Goal: Task Accomplishment & Management: Manage account settings

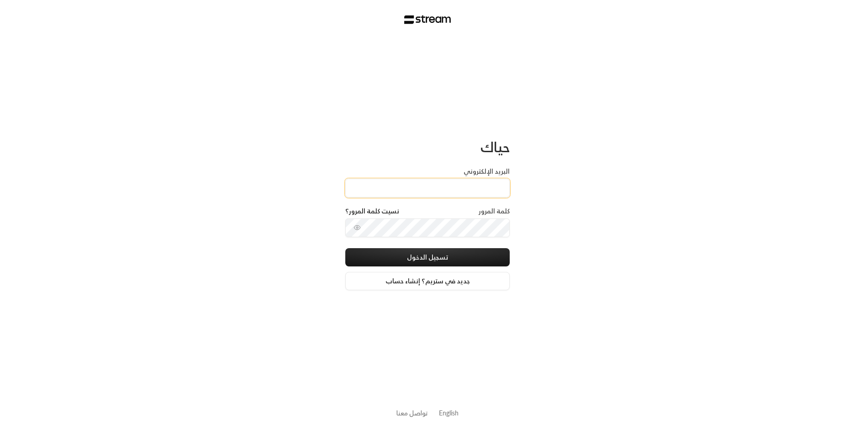
click at [451, 190] on input "البريد الإلكتروني" at bounding box center [427, 188] width 164 height 19
type input "[EMAIL_ADDRESS][DOMAIN_NAME]"
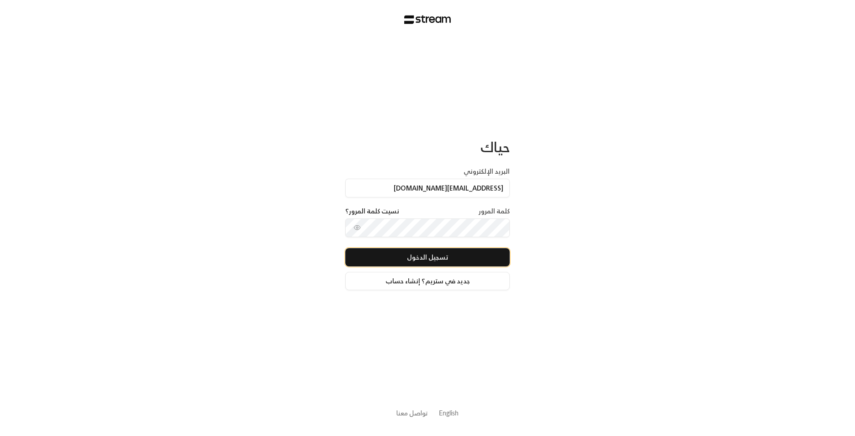
click at [456, 261] on button "تسجيل الدخول" at bounding box center [427, 257] width 164 height 18
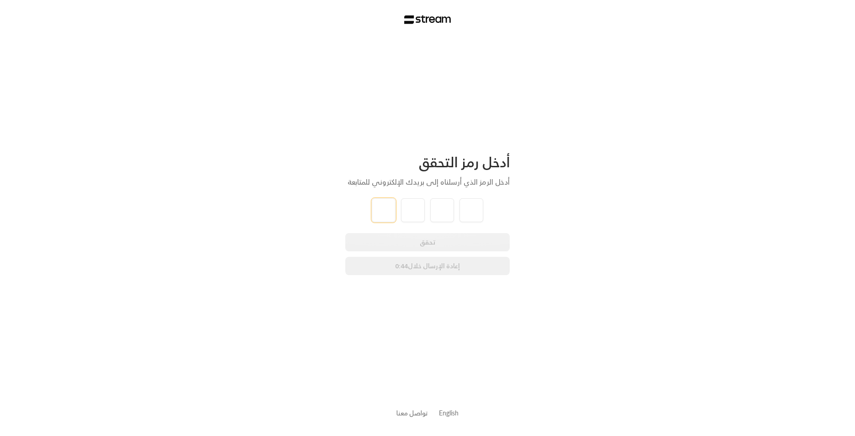
type input "3"
type input "2"
type input "7"
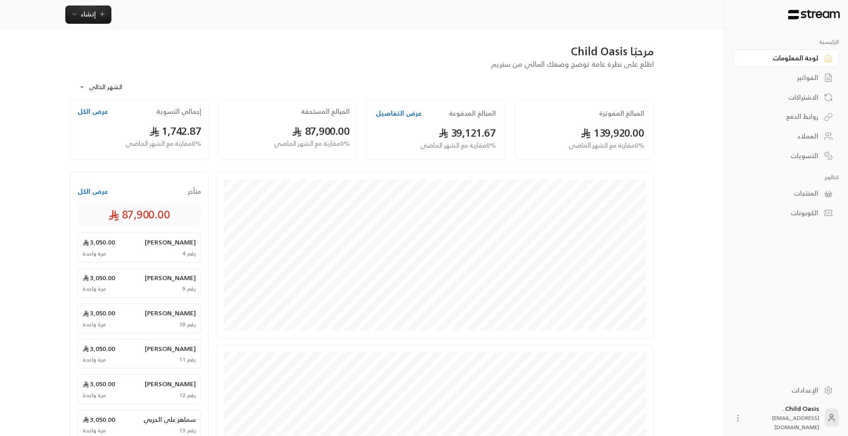
drag, startPoint x: 173, startPoint y: 163, endPoint x: 169, endPoint y: 159, distance: 5.8
click at [169, 159] on div "المبالغ المفوترة 139,920.00 0 % مقارنة مع الشهر الماضي المبالغ المدفوعة عرض الت…" at bounding box center [361, 131] width 593 height 65
click at [799, 63] on link "لوحة المعلومات" at bounding box center [787, 58] width 106 height 18
click at [806, 84] on link "الفواتير" at bounding box center [787, 78] width 106 height 18
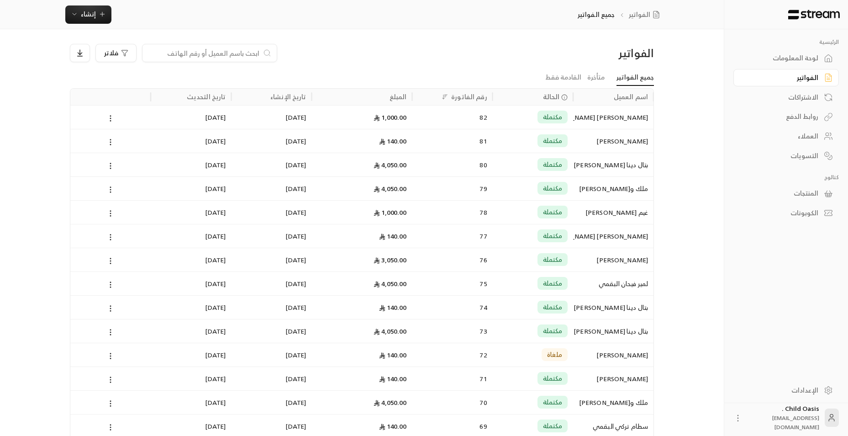
click at [202, 53] on input at bounding box center [203, 53] width 111 height 10
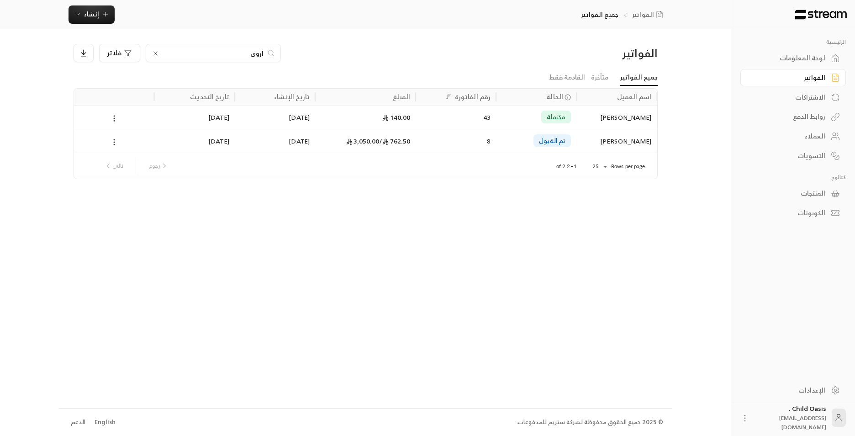
type input "اروى"
click at [152, 51] on icon at bounding box center [155, 53] width 7 height 7
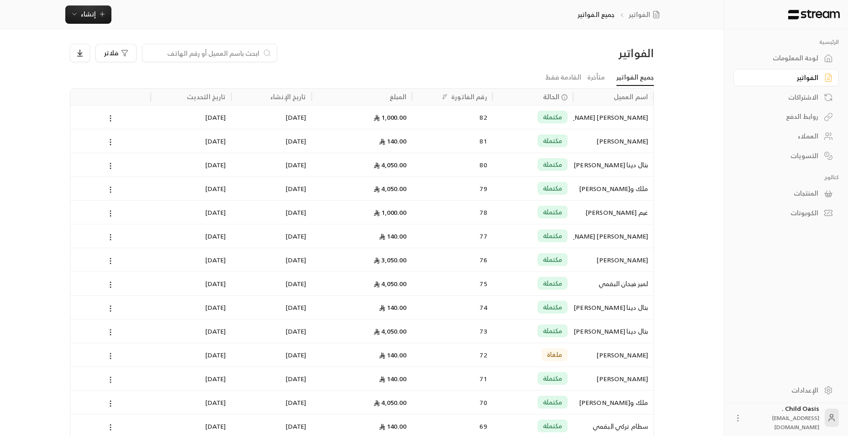
click at [220, 54] on input at bounding box center [203, 53] width 111 height 10
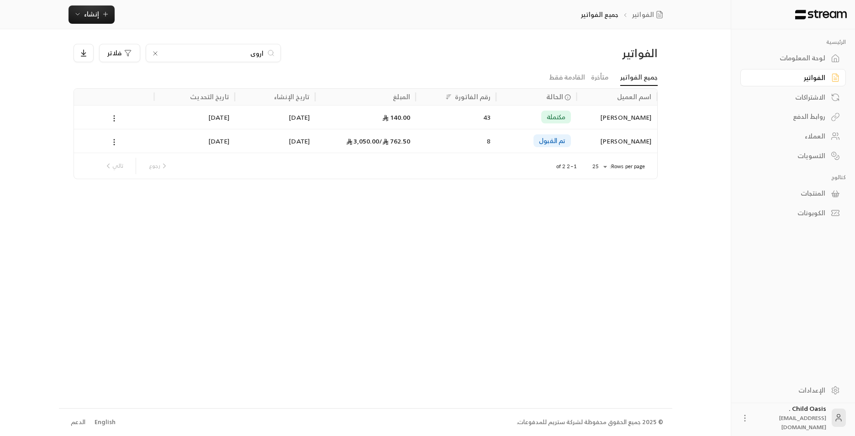
type input "اروى"
click at [339, 146] on div "762.50 / 3,050.00" at bounding box center [366, 140] width 90 height 23
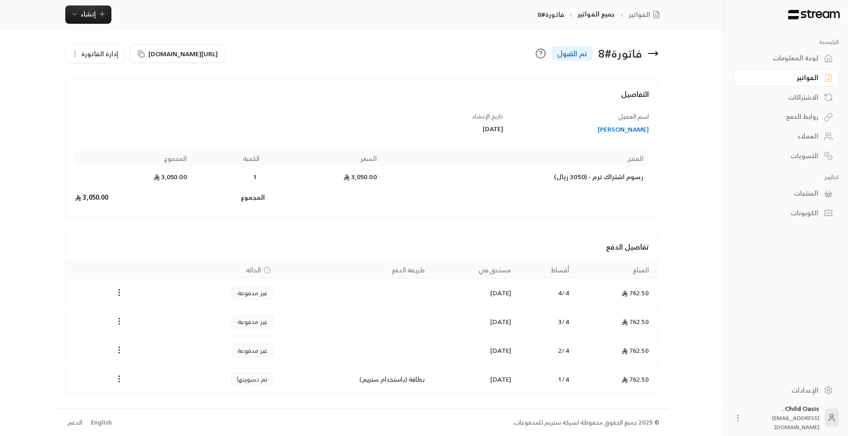
scroll to position [2, 0]
click at [654, 54] on icon at bounding box center [653, 52] width 11 height 11
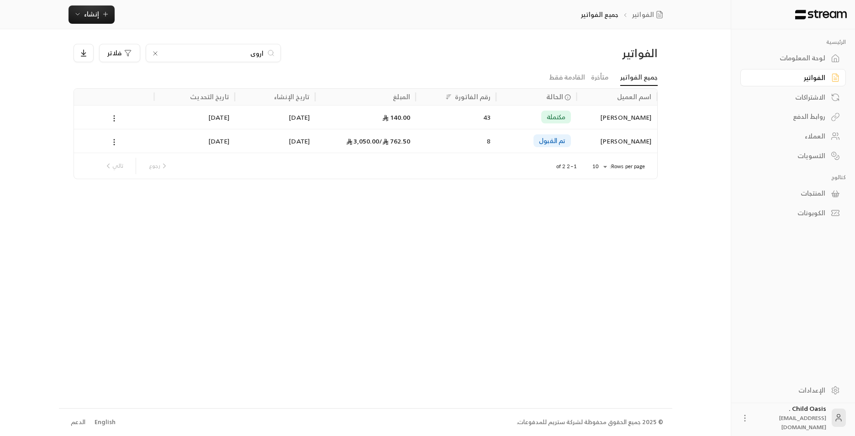
drag, startPoint x: 232, startPoint y: 54, endPoint x: 292, endPoint y: 58, distance: 60.4
click at [292, 58] on div "اروى فلاتر" at bounding box center [292, 53] width 436 height 18
type input "[PERSON_NAME]"
click at [439, 144] on div "16" at bounding box center [455, 140] width 69 height 23
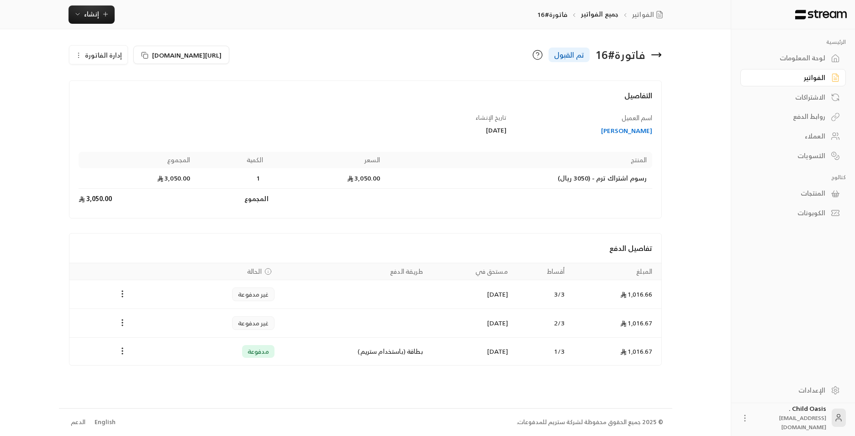
click at [660, 52] on icon at bounding box center [656, 54] width 11 height 11
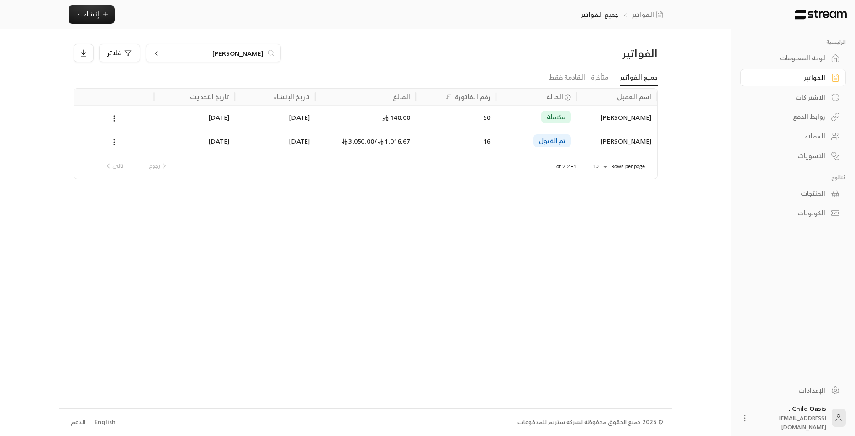
click at [154, 57] on icon at bounding box center [155, 53] width 7 height 7
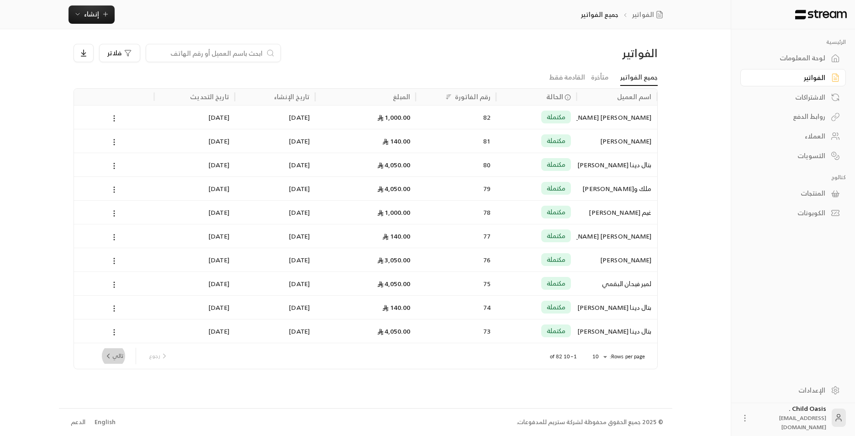
click at [118, 354] on button "تالي" at bounding box center [113, 356] width 26 height 16
click at [116, 354] on button "تالي" at bounding box center [113, 356] width 26 height 16
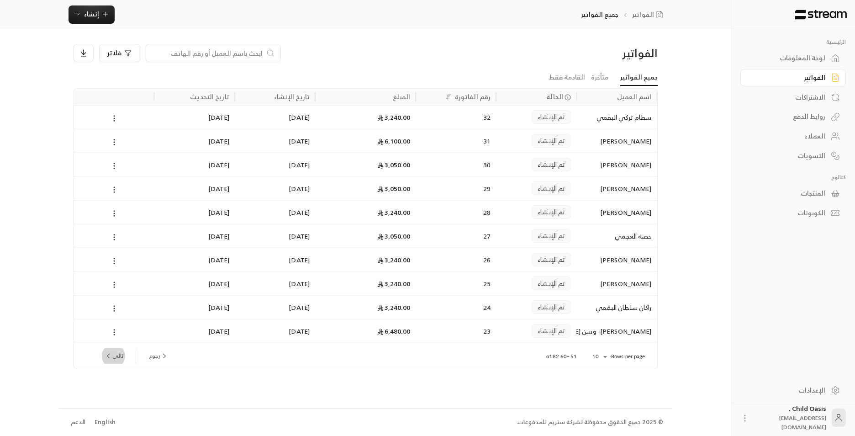
click at [116, 354] on button "تالي" at bounding box center [113, 356] width 26 height 16
click at [116, 356] on button "تالي" at bounding box center [113, 356] width 26 height 16
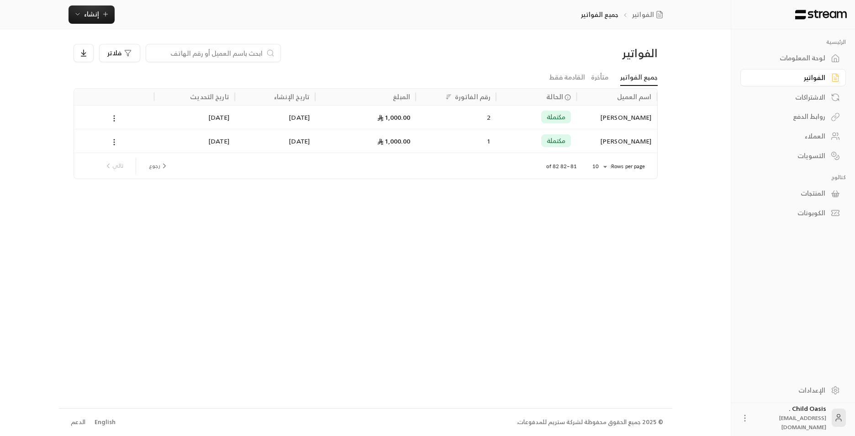
click at [121, 163] on div "رجوع تالي" at bounding box center [136, 166] width 72 height 16
click at [120, 167] on div "رجوع تالي" at bounding box center [136, 166] width 72 height 16
drag, startPoint x: 120, startPoint y: 167, endPoint x: 148, endPoint y: 166, distance: 27.9
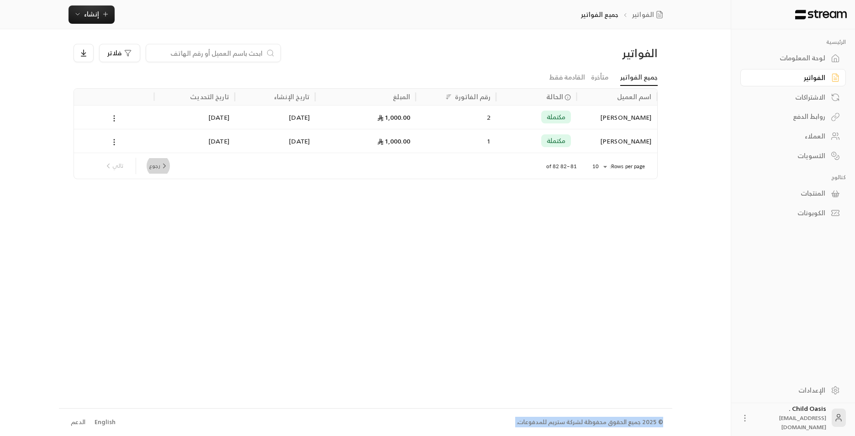
click at [148, 166] on button "رجوع" at bounding box center [158, 166] width 27 height 16
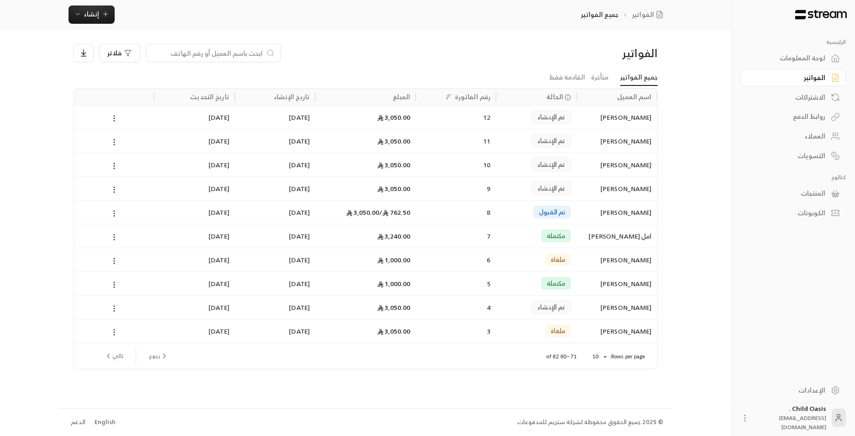
click at [494, 216] on div "8" at bounding box center [456, 212] width 80 height 24
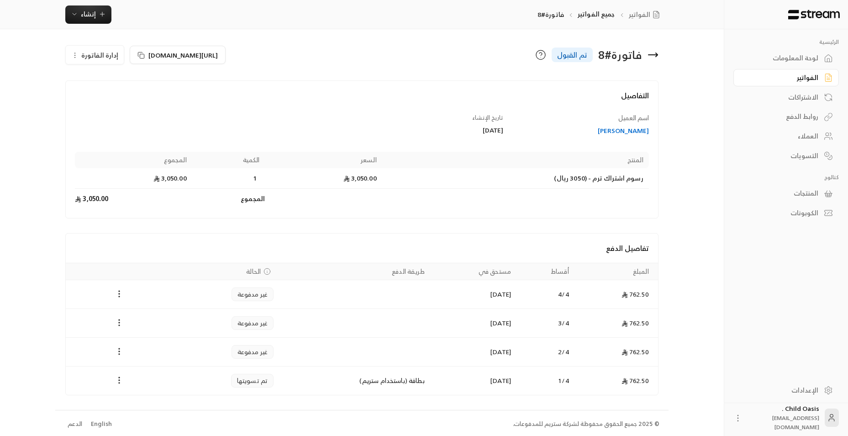
scroll to position [2, 0]
click at [108, 55] on span "إدارة الفاتورة" at bounding box center [99, 52] width 37 height 11
click at [103, 54] on span "إدارة الفاتورة" at bounding box center [99, 52] width 37 height 11
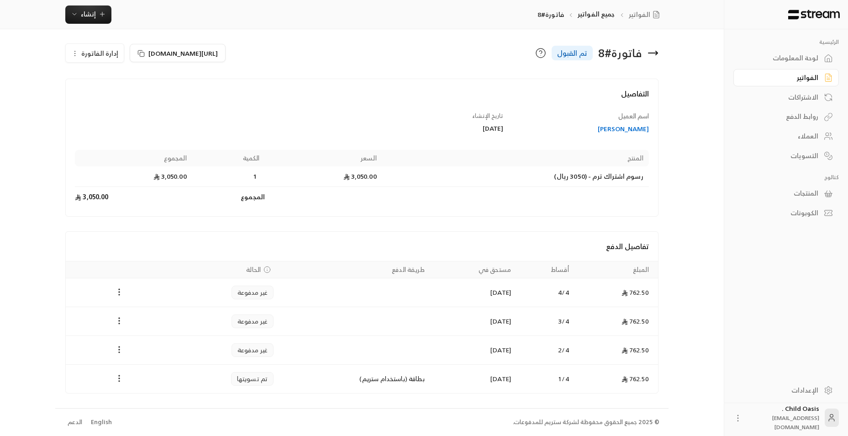
click at [104, 56] on span "إدارة الفاتورة" at bounding box center [99, 52] width 37 height 11
click at [344, 294] on td "Payments" at bounding box center [354, 292] width 151 height 29
click at [251, 378] on span "تم تسويتها" at bounding box center [252, 378] width 31 height 9
click at [117, 370] on td "Payments" at bounding box center [119, 378] width 106 height 28
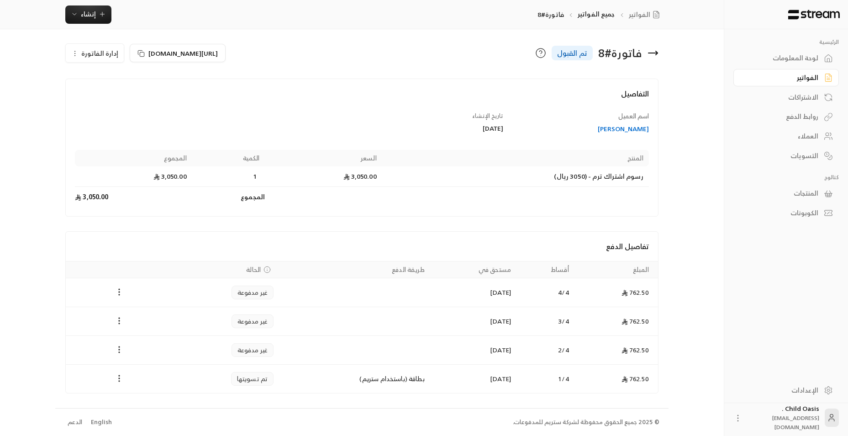
click at [117, 372] on td "Payments" at bounding box center [119, 378] width 106 height 28
click at [120, 376] on icon "Payments" at bounding box center [119, 378] width 9 height 9
click at [156, 405] on li "تحميل الفاتورة" at bounding box center [141, 402] width 47 height 16
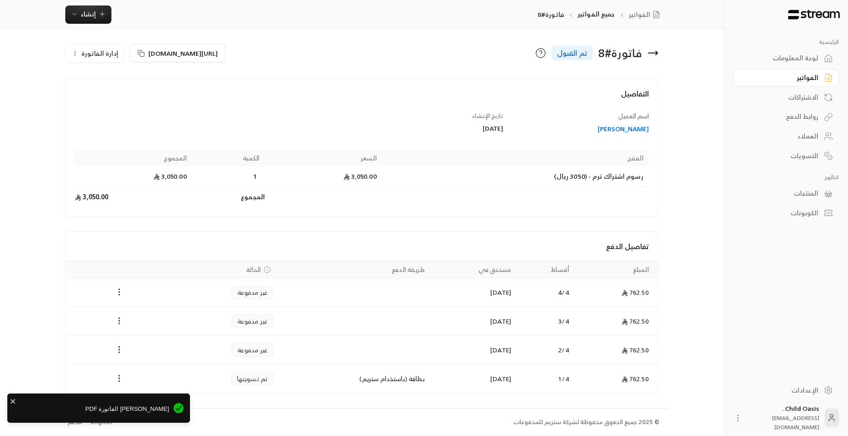
click at [132, 411] on span "[PERSON_NAME] الفاتورة PDF" at bounding box center [91, 408] width 155 height 9
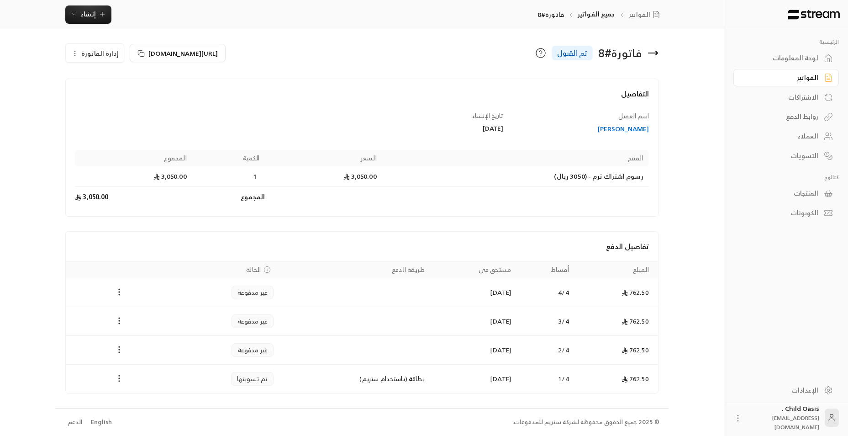
click at [120, 375] on icon "Payments" at bounding box center [119, 378] width 9 height 9
click at [149, 402] on li "تحميل الفاتورة" at bounding box center [141, 402] width 47 height 16
